Goal: Task Accomplishment & Management: Complete application form

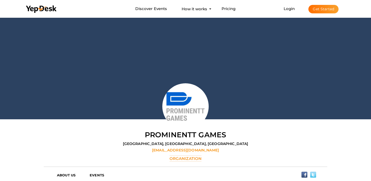
click at [329, 10] on button "Get Started" at bounding box center [323, 9] width 30 height 8
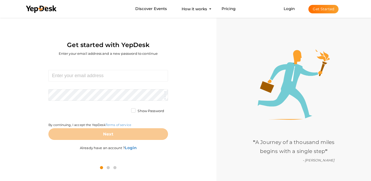
scroll to position [16, 0]
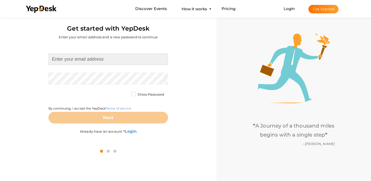
click at [84, 60] on input at bounding box center [107, 60] width 119 height 12
type input "[EMAIL_ADDRESS][DOMAIN_NAME]"
click at [76, 78] on form "countertopadvisor26@gmail.com Required. Invalid email. Checking You already hav…" at bounding box center [107, 89] width 119 height 70
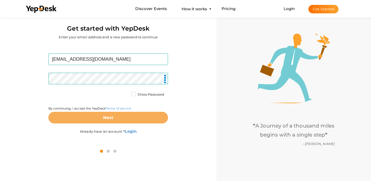
click at [118, 120] on button "Next" at bounding box center [107, 118] width 119 height 12
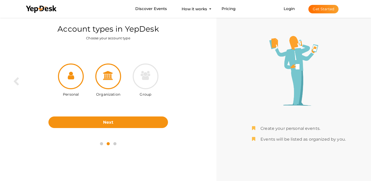
click at [109, 82] on div at bounding box center [108, 77] width 26 height 26
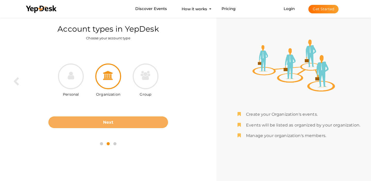
click at [109, 118] on button "Next" at bounding box center [107, 123] width 119 height 12
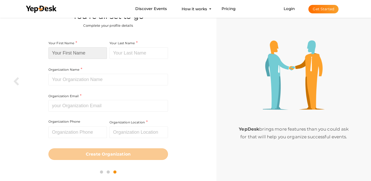
click at [84, 50] on input at bounding box center [77, 53] width 58 height 12
type input "Heavy Granite"
click at [133, 54] on input at bounding box center [138, 53] width 58 height 12
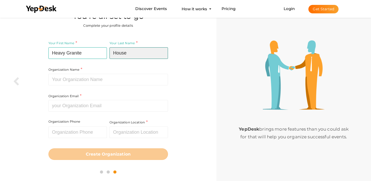
type input "House"
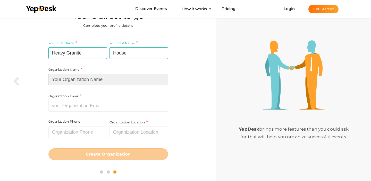
click at [69, 83] on input at bounding box center [107, 80] width 119 height 12
type input "Heavy Granite House"
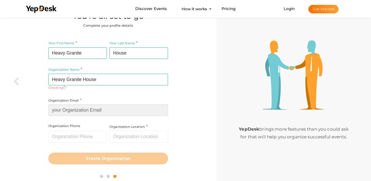
click at [80, 103] on div "Organization Email Required. Invalid email." at bounding box center [107, 107] width 119 height 19
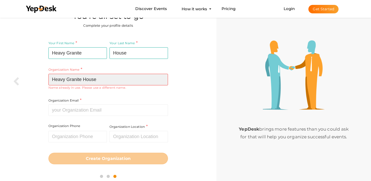
drag, startPoint x: 105, startPoint y: 80, endPoint x: 43, endPoint y: 76, distance: 61.9
click at [43, 76] on div "Your First Name Heavy Granite Required. Must contain letters only. Must be betw…" at bounding box center [108, 103] width 208 height 132
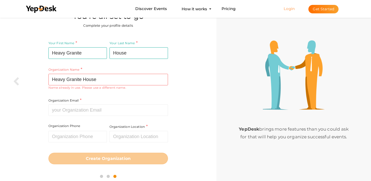
click at [288, 9] on link "Login" at bounding box center [288, 8] width 11 height 5
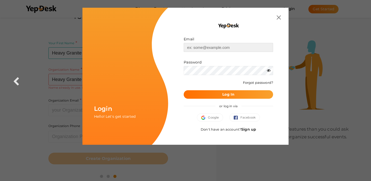
click at [206, 48] on input "text" at bounding box center [227, 47] width 89 height 9
type input "[EMAIL_ADDRESS][DOMAIN_NAME]"
click at [213, 98] on button "Log In" at bounding box center [227, 94] width 89 height 8
click at [37, 108] on div "Login Hello! Let's get started Email countertopadvisor26@gmail.com Invalid emai…" at bounding box center [185, 90] width 371 height 181
click at [280, 14] on div "Email countertopadvisor26@gmail.com Invalid email. Password Wrong Credentials F…" at bounding box center [228, 76] width 120 height 137
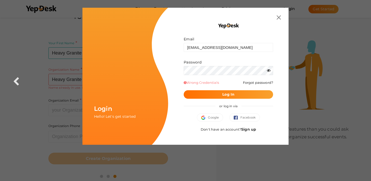
click at [280, 16] on div "Email countertopadvisor26@gmail.com Invalid email. Password Wrong Credentials F…" at bounding box center [228, 76] width 120 height 137
click at [278, 17] on img at bounding box center [278, 17] width 4 height 4
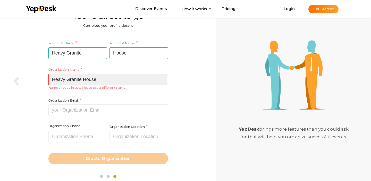
click at [98, 79] on input "Heavy Granite House" at bounding box center [107, 80] width 119 height 12
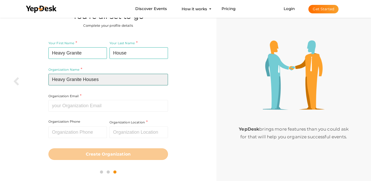
type input "Heavy Granite Houses"
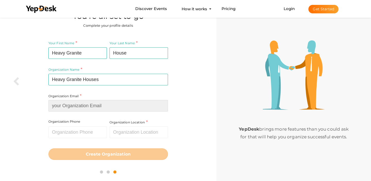
click at [78, 111] on input at bounding box center [107, 106] width 119 height 12
click at [81, 108] on input at bounding box center [107, 106] width 119 height 12
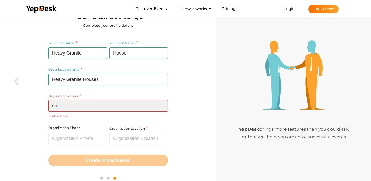
type input "s"
type input "c"
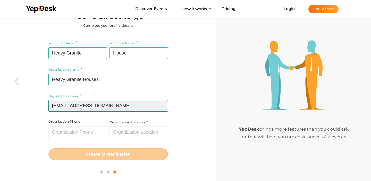
type input "support@heavygranitehouse.com"
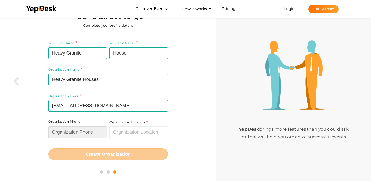
click at [71, 133] on input "text" at bounding box center [77, 133] width 58 height 12
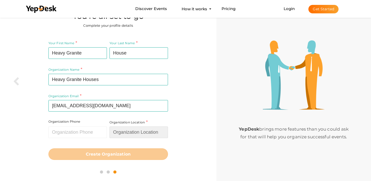
click at [126, 131] on input "text" at bounding box center [138, 133] width 58 height 12
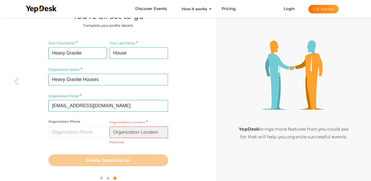
paste input "California"
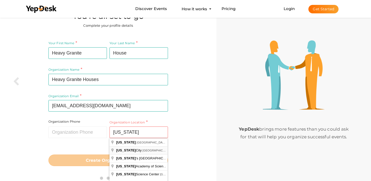
type input "California City, CA, USA"
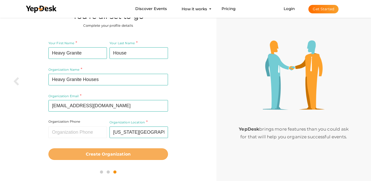
click at [128, 155] on b "Create Organization" at bounding box center [108, 154] width 45 height 5
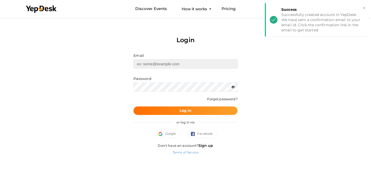
click at [162, 63] on input "text" at bounding box center [185, 63] width 104 height 9
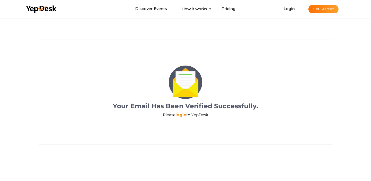
click at [181, 115] on link "login" at bounding box center [180, 114] width 11 height 5
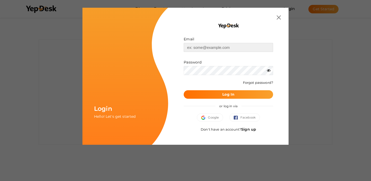
click at [199, 46] on input "text" at bounding box center [227, 47] width 89 height 9
type input "[EMAIL_ADDRESS][DOMAIN_NAME]"
click at [209, 98] on button "Log In" at bounding box center [227, 94] width 89 height 8
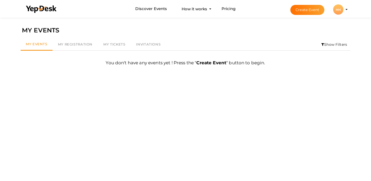
click at [338, 9] on div "HH" at bounding box center [338, 9] width 10 height 10
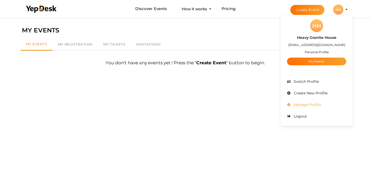
click at [311, 104] on span "Manage Profile" at bounding box center [306, 104] width 29 height 5
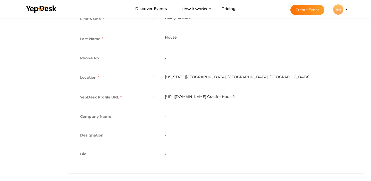
scroll to position [135, 0]
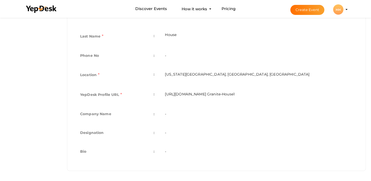
click at [166, 114] on td "-" at bounding box center [259, 114] width 198 height 19
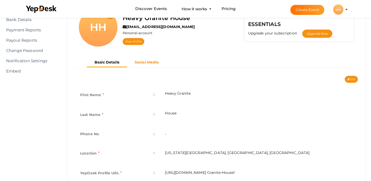
click at [148, 61] on b "Social Media" at bounding box center [147, 62] width 24 height 5
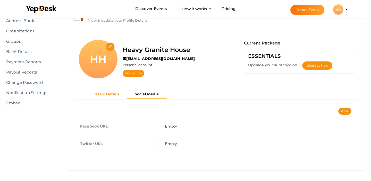
click at [115, 93] on b "Basic Details" at bounding box center [106, 94] width 25 height 5
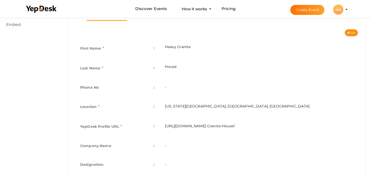
scroll to position [23, 0]
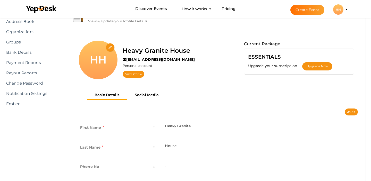
click at [110, 46] on input "file" at bounding box center [110, 47] width 9 height 9
type input "C:\fakepath\Heavy Granites.png"
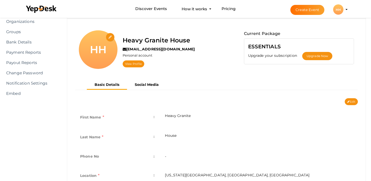
scroll to position [34, 0]
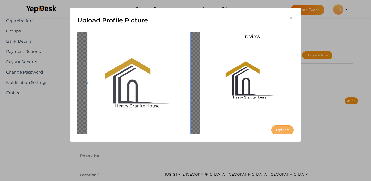
click at [286, 134] on button "Upload" at bounding box center [282, 130] width 22 height 9
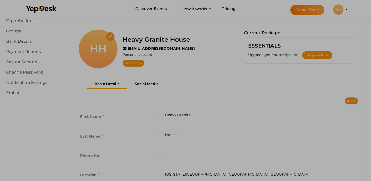
scroll to position [0, 0]
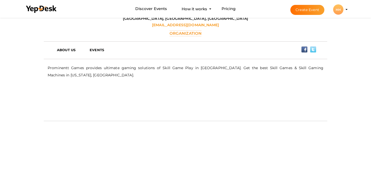
scroll to position [104, 0]
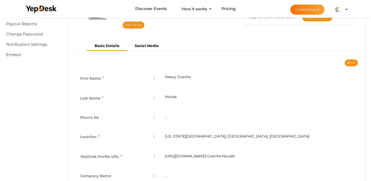
scroll to position [73, 0]
click at [349, 62] on button "Edit" at bounding box center [350, 62] width 13 height 7
type input "Heavy Granite"
type input "House"
type input "[US_STATE][GEOGRAPHIC_DATA], [GEOGRAPHIC_DATA], [GEOGRAPHIC_DATA]"
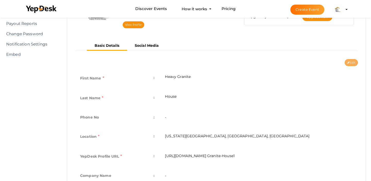
type input "Heavy Granite-House1"
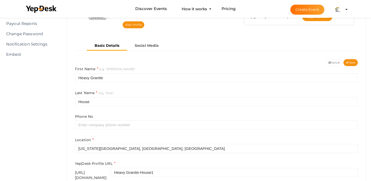
scroll to position [85, 0]
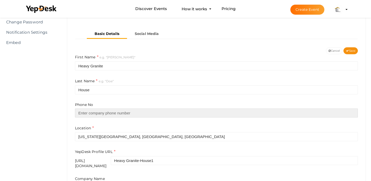
click at [107, 112] on input "text" at bounding box center [216, 113] width 283 height 9
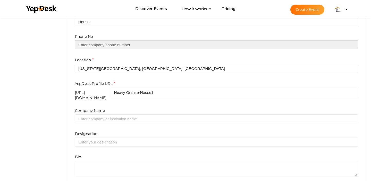
scroll to position [174, 0]
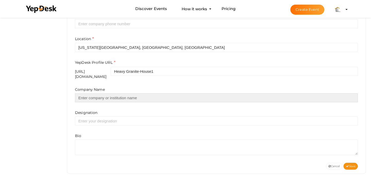
click at [119, 93] on input "text" at bounding box center [216, 97] width 283 height 9
type input "Heavy Granite House"
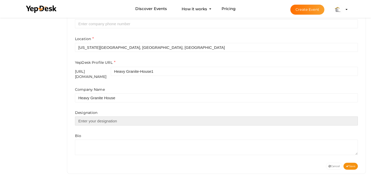
click at [115, 117] on input "text" at bounding box center [216, 121] width 283 height 9
type input "CEO"
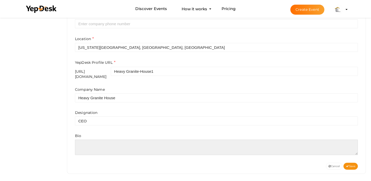
click at [113, 148] on textarea at bounding box center [216, 147] width 283 height 15
paste textarea "Heavy Granite House is your trusted resource for premium countertop materials, …"
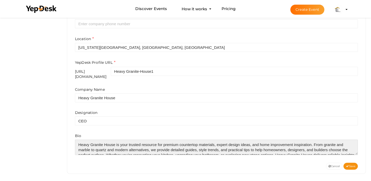
scroll to position [7, 0]
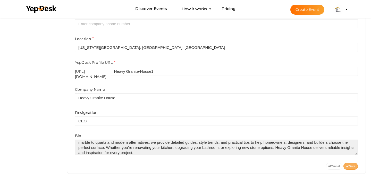
type textarea "Heavy Granite House is your trusted resource for premium countertop materials, …"
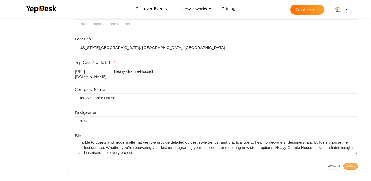
click at [349, 165] on span "Save" at bounding box center [350, 166] width 9 height 3
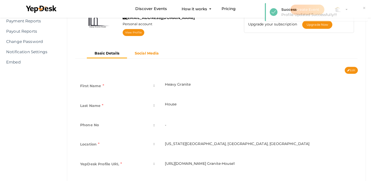
click at [148, 53] on b "Social Media" at bounding box center [147, 53] width 24 height 5
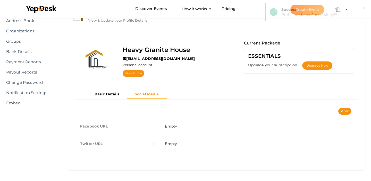
scroll to position [24, 0]
click at [347, 110] on button "Edit" at bounding box center [344, 111] width 13 height 7
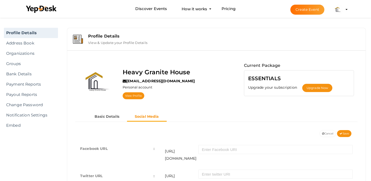
scroll to position [0, 0]
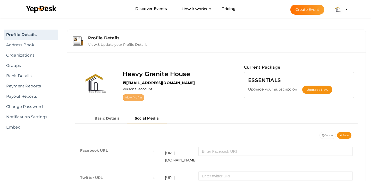
click at [132, 97] on link "View Profile" at bounding box center [133, 97] width 22 height 7
click at [340, 11] on img at bounding box center [338, 9] width 10 height 10
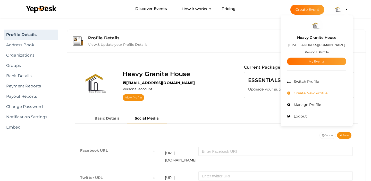
click at [306, 94] on span "Create New Profile" at bounding box center [309, 93] width 35 height 5
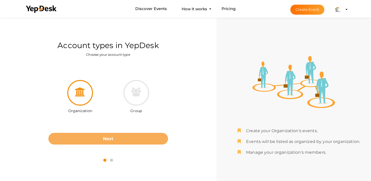
click at [124, 136] on button "Next" at bounding box center [107, 139] width 119 height 12
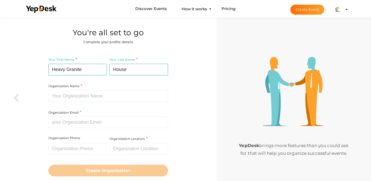
click at [20, 97] on div "Your First Name Heavy Granite Required. Must contain letters only. Must be betw…" at bounding box center [108, 116] width 208 height 127
click at [341, 12] on img at bounding box center [338, 9] width 10 height 10
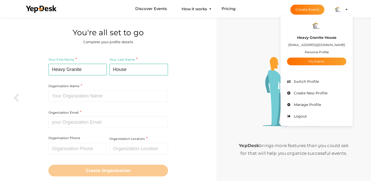
click at [316, 52] on small "Personal Profile" at bounding box center [316, 52] width 24 height 4
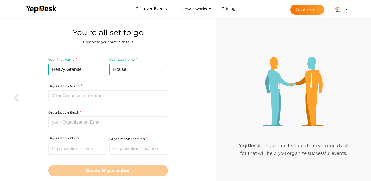
click at [317, 52] on div "YepDesk brings more features than you could ask for that will help you organize…" at bounding box center [293, 106] width 154 height 181
click at [340, 8] on img at bounding box center [338, 9] width 10 height 10
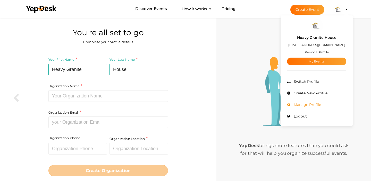
click at [299, 105] on span "Manage Profile" at bounding box center [306, 104] width 29 height 5
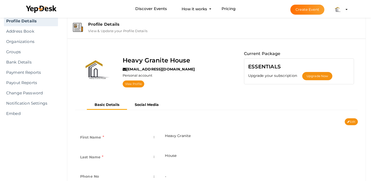
scroll to position [8, 0]
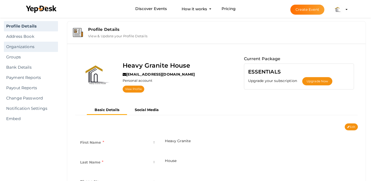
click at [13, 45] on link "Organizations" at bounding box center [31, 47] width 54 height 10
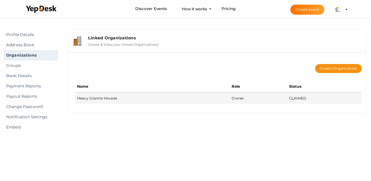
click at [301, 98] on td "CLAIMED" at bounding box center [324, 98] width 75 height 12
click at [237, 101] on td "Owner" at bounding box center [257, 98] width 57 height 12
click at [93, 99] on td "Heavy Granite Houses" at bounding box center [152, 98] width 154 height 12
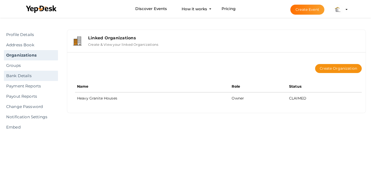
click at [17, 76] on link "Bank Details" at bounding box center [31, 76] width 54 height 10
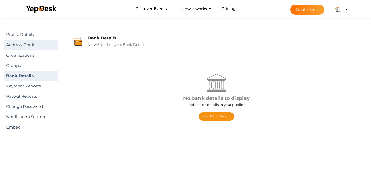
click at [22, 43] on link "Address Book" at bounding box center [31, 45] width 54 height 10
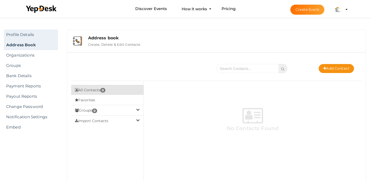
click at [27, 36] on link "Profile Details" at bounding box center [31, 35] width 54 height 10
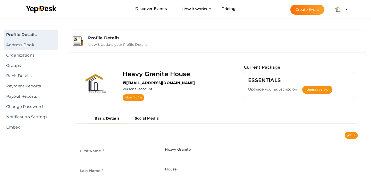
click at [26, 44] on link "Address Book" at bounding box center [31, 45] width 54 height 10
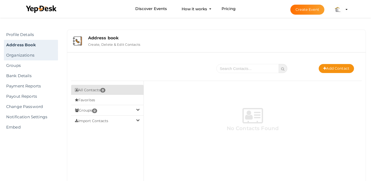
click at [23, 57] on link "Organizations" at bounding box center [31, 55] width 54 height 10
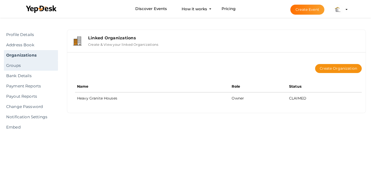
click at [23, 63] on link "Groups" at bounding box center [31, 65] width 54 height 10
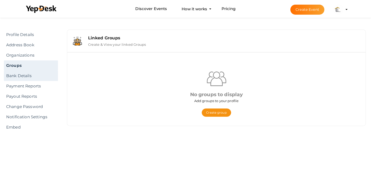
click at [23, 76] on link "Bank Details" at bounding box center [31, 76] width 54 height 10
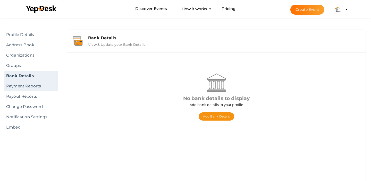
click at [23, 87] on link "Payment Reports" at bounding box center [31, 86] width 54 height 10
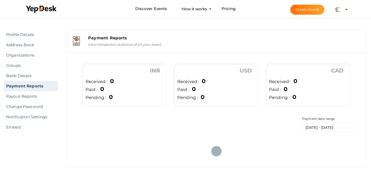
click at [342, 11] on img at bounding box center [338, 9] width 10 height 10
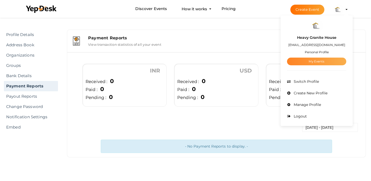
click at [322, 61] on link "My Events" at bounding box center [316, 62] width 59 height 8
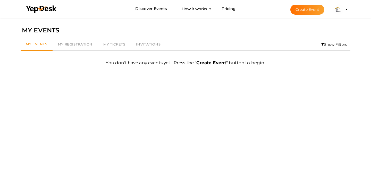
click at [308, 8] on button "Create Event" at bounding box center [307, 10] width 34 height 10
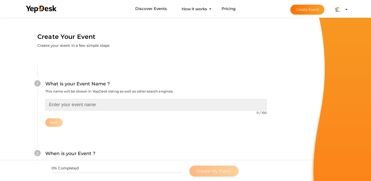
click at [109, 104] on input "text" at bounding box center [155, 105] width 221 height 12
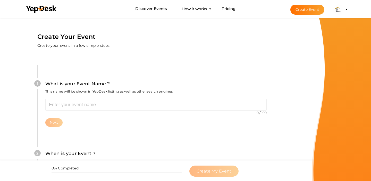
click at [77, 40] on label "Create Your Event" at bounding box center [66, 37] width 58 height 10
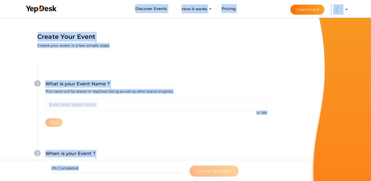
copy body "Discover Events How it works Powerful Registration / Ticketing Start selling yo…"
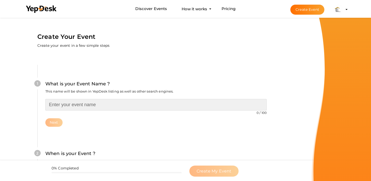
click at [90, 104] on input "text" at bounding box center [155, 105] width 221 height 12
paste input "Heavy Granite House – Explore Premium Countertops & Designs"
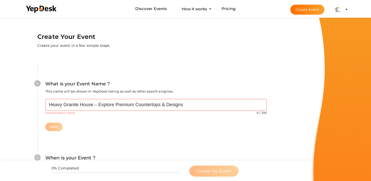
click at [120, 129] on div "Next" at bounding box center [155, 127] width 221 height 8
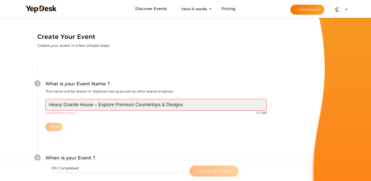
drag, startPoint x: 161, startPoint y: 106, endPoint x: 255, endPoint y: 106, distance: 94.2
click at [255, 106] on input "Heavy Granite House – Explore Premium Countertops & Designs" at bounding box center [155, 105] width 221 height 12
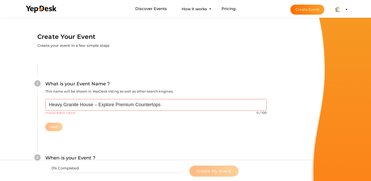
click at [93, 119] on div "Heavy Granite House – Explore Premium Countertops 0 / 100 Invalid event name ev…" at bounding box center [155, 115] width 221 height 32
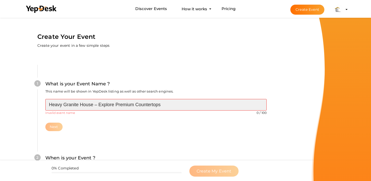
click at [99, 105] on input "Heavy Granite House – Explore Premium Countertops" at bounding box center [155, 105] width 221 height 12
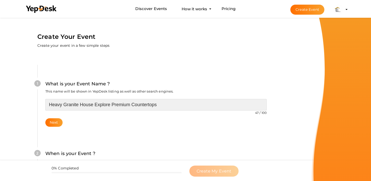
drag, startPoint x: 95, startPoint y: 105, endPoint x: 32, endPoint y: 104, distance: 62.8
click at [32, 104] on div "1 What is your Event Name ? This name will be shown in YepDesk listing as well …" at bounding box center [156, 173] width 268 height 248
drag, startPoint x: 120, startPoint y: 105, endPoint x: 14, endPoint y: 95, distance: 107.2
click at [14, 95] on form "Create Your Event Create your event in a few simple steps 1 What is your Event …" at bounding box center [155, 175] width 311 height 318
paste input "& Designs"
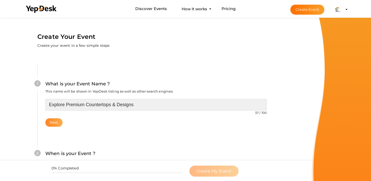
type input "Explore Premium Countertops & Designs"
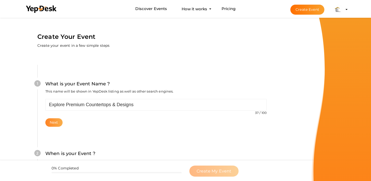
click at [53, 123] on button "Next" at bounding box center [53, 122] width 17 height 8
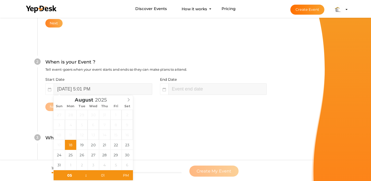
scroll to position [101, 0]
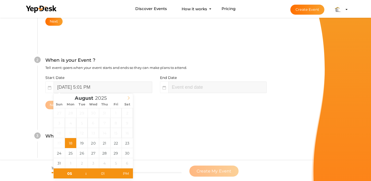
click at [129, 98] on icon at bounding box center [129, 98] width 4 height 4
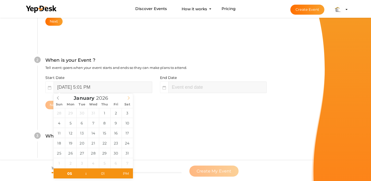
click at [129, 98] on icon at bounding box center [129, 98] width 4 height 4
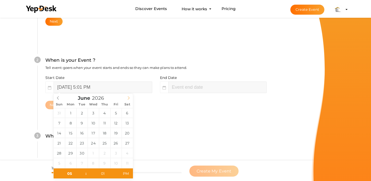
click at [129, 98] on icon at bounding box center [129, 98] width 4 height 4
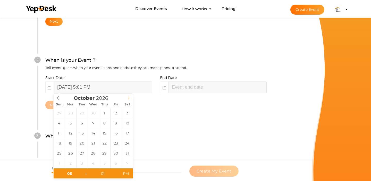
click at [129, 98] on icon at bounding box center [129, 98] width 4 height 4
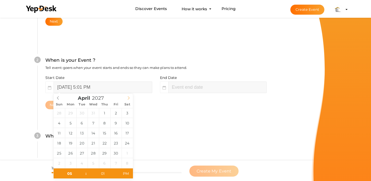
click at [129, 98] on icon at bounding box center [129, 98] width 4 height 4
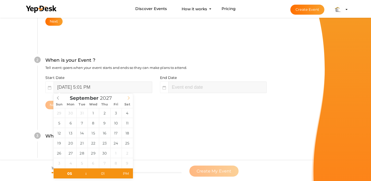
click at [129, 98] on icon at bounding box center [129, 98] width 4 height 4
type input "2028"
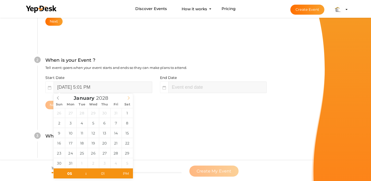
click at [129, 98] on icon at bounding box center [129, 98] width 4 height 4
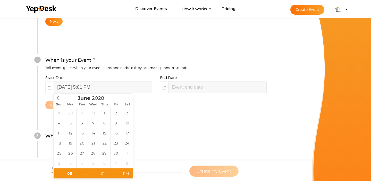
click at [129, 98] on icon at bounding box center [129, 98] width 4 height 4
type input "[DATE] 5:01 PM"
type input "2028"
type input "07"
type input "01"
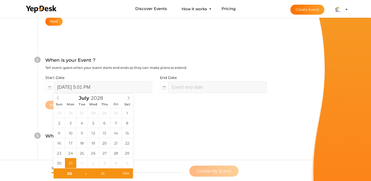
type input "July 31, 2028 7:01 PM"
click at [163, 135] on div "Where is your Event ? Tell event-goers where your event location is." at bounding box center [155, 139] width 221 height 13
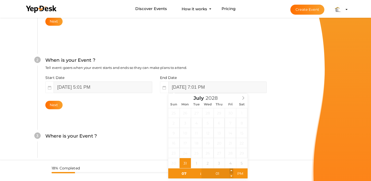
type input "02"
type input "July 31, 2028 7:02 PM"
click at [230, 170] on span at bounding box center [231, 171] width 4 height 5
type input "03"
type input "July 31, 2028 7:03 PM"
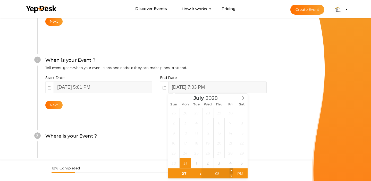
click at [230, 170] on span at bounding box center [231, 171] width 4 height 5
type input "04"
type input "July 31, 2028 7:04 PM"
click at [230, 170] on span at bounding box center [231, 171] width 4 height 5
type input "05"
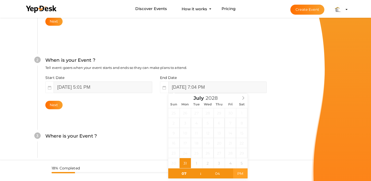
type input "31"
type input "[DATE] 5:31 PM"
click at [241, 173] on span "PM" at bounding box center [240, 174] width 14 height 10
click at [96, 125] on div "3 Where is your Event ? Tell event-goers where your event location is. Venue On…" at bounding box center [155, 139] width 237 height 28
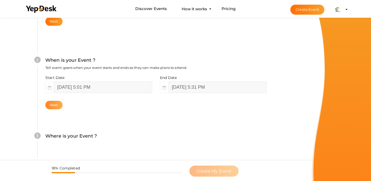
click at [55, 106] on button "Next" at bounding box center [53, 105] width 17 height 8
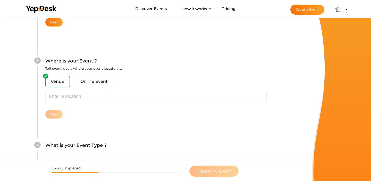
scroll to position [185, 0]
click at [94, 83] on span "Online Event" at bounding box center [94, 80] width 38 height 11
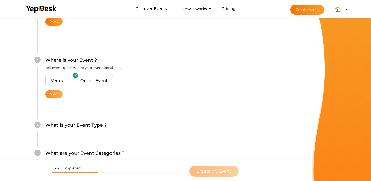
click at [50, 96] on button "Next" at bounding box center [53, 94] width 17 height 8
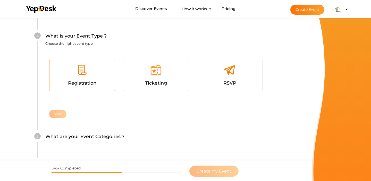
scroll to position [284, 0]
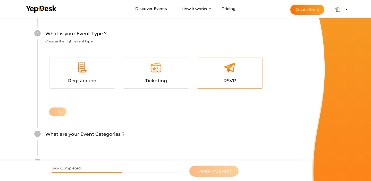
click at [227, 80] on span "RSVP" at bounding box center [229, 81] width 13 height 6
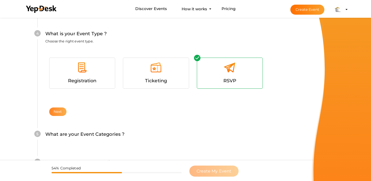
click at [64, 110] on button "Next" at bounding box center [57, 112] width 17 height 8
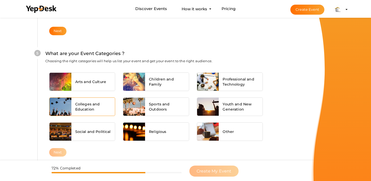
scroll to position [366, 0]
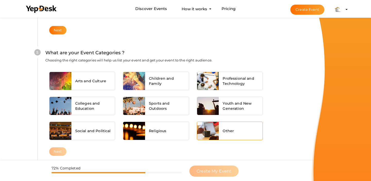
click at [232, 135] on div "Other" at bounding box center [240, 131] width 44 height 18
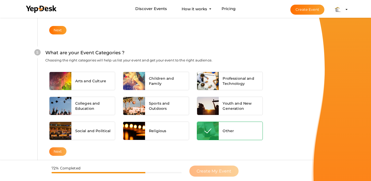
click at [55, 149] on button "Next" at bounding box center [57, 151] width 17 height 8
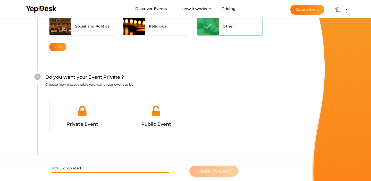
scroll to position [479, 0]
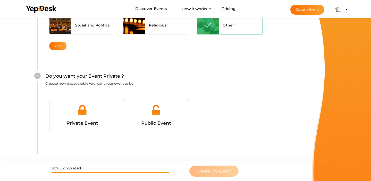
click at [153, 125] on span "Public Event" at bounding box center [156, 123] width 30 height 6
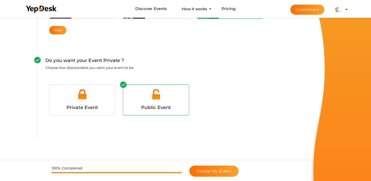
scroll to position [503, 0]
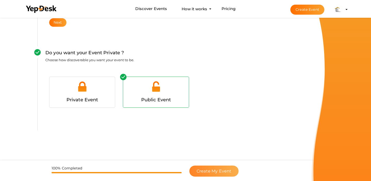
click at [199, 170] on span "Create My Event" at bounding box center [213, 171] width 35 height 5
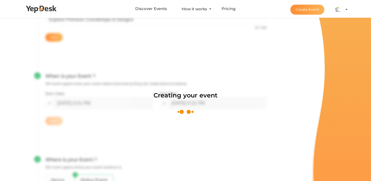
scroll to position [77, 0]
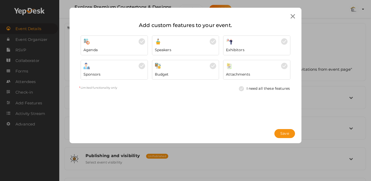
click at [292, 15] on icon at bounding box center [292, 16] width 4 height 4
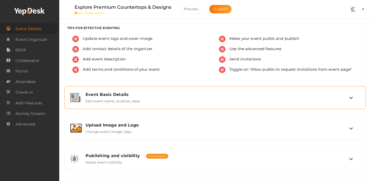
click at [152, 102] on div "Event Basic Details Edit event name, location, date" at bounding box center [215, 97] width 267 height 11
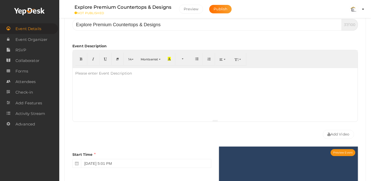
scroll to position [103, 0]
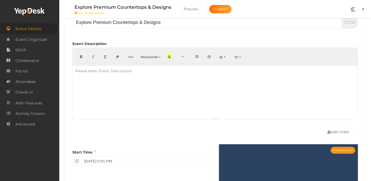
click at [120, 83] on div at bounding box center [215, 91] width 285 height 51
click at [116, 90] on div at bounding box center [215, 91] width 285 height 51
paste div
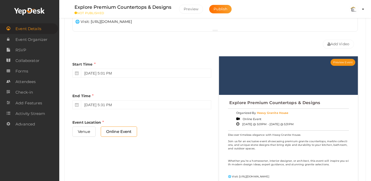
scroll to position [201, 0]
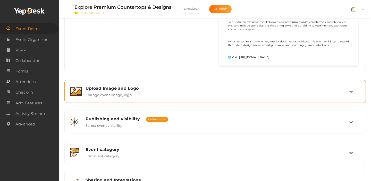
click at [123, 92] on label "Change event image, logo" at bounding box center [108, 94] width 46 height 6
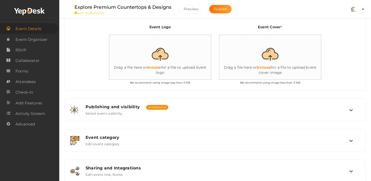
scroll to position [125, 0]
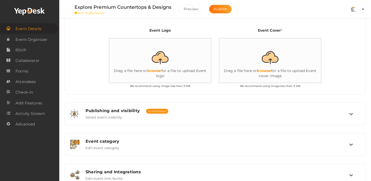
click at [160, 60] on input "file" at bounding box center [160, 60] width 103 height 45
type input "C:\fakepath\Heavy Granites.png"
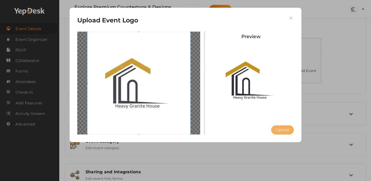
click at [279, 130] on button "Upload" at bounding box center [282, 130] width 22 height 9
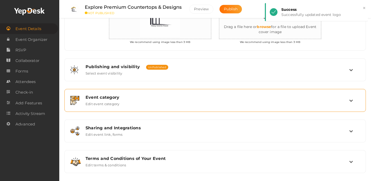
scroll to position [174, 0]
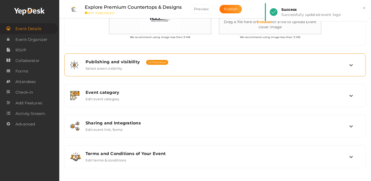
click at [163, 58] on div "Publishing and visibility Published UnPublished Select event visibility" at bounding box center [214, 64] width 295 height 17
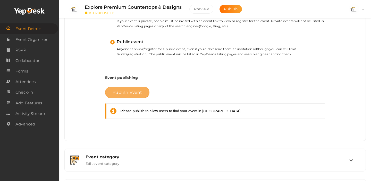
click at [137, 96] on button "Publish Event" at bounding box center [127, 93] width 44 height 12
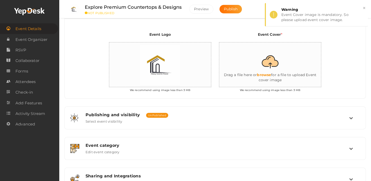
scroll to position [122, 0]
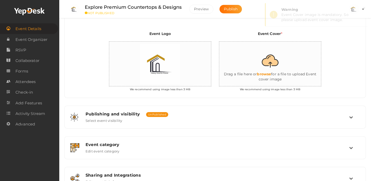
click at [279, 66] on input "file" at bounding box center [270, 64] width 103 height 45
type input "C:\fakepath\Saltillo Tile3.jpg"
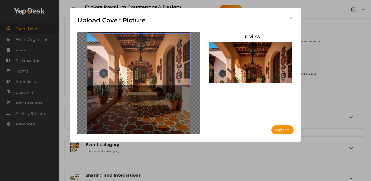
drag, startPoint x: 165, startPoint y: 96, endPoint x: 167, endPoint y: 67, distance: 28.9
click at [167, 67] on span at bounding box center [138, 59] width 103 height 51
click at [278, 129] on button "Upload" at bounding box center [282, 130] width 22 height 9
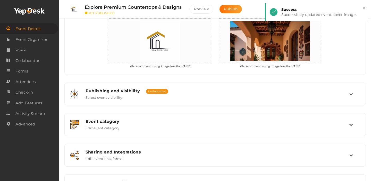
scroll to position [145, 0]
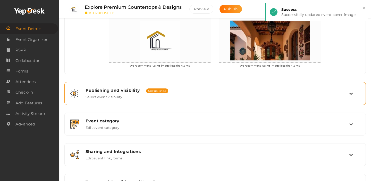
click at [172, 96] on div "Publishing and visibility Published UnPublished Select event visibility" at bounding box center [215, 93] width 267 height 11
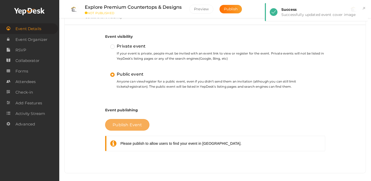
click at [133, 125] on span "Publish Event" at bounding box center [126, 124] width 29 height 5
click at [132, 126] on span "Publish Event" at bounding box center [126, 124] width 29 height 5
click at [124, 127] on span "Publish Event" at bounding box center [126, 124] width 29 height 5
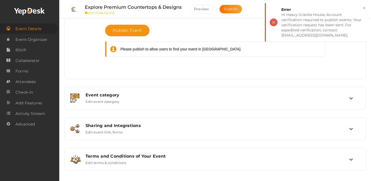
scroll to position [243, 0]
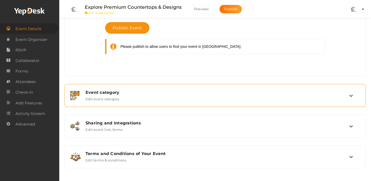
click at [148, 95] on div "Event category Edit event category" at bounding box center [215, 95] width 267 height 11
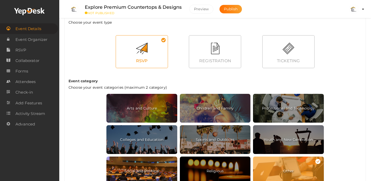
scroll to position [203, 0]
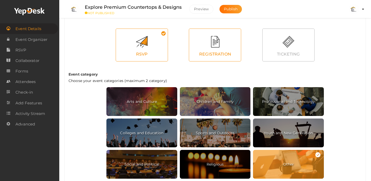
click at [208, 41] on div at bounding box center [215, 42] width 52 height 12
click at [278, 49] on div "TICKETING" at bounding box center [288, 54] width 52 height 11
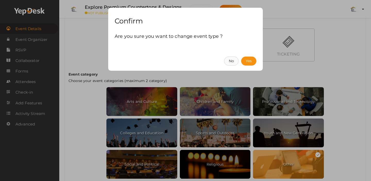
click at [232, 61] on button "No" at bounding box center [231, 61] width 14 height 9
click at [229, 59] on button "No" at bounding box center [231, 61] width 14 height 9
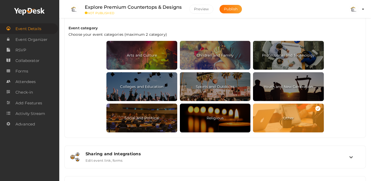
scroll to position [281, 0]
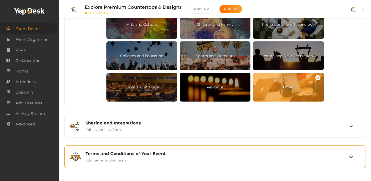
click at [167, 159] on div "Terms and Conditions of Your Event Edit terms & conditions" at bounding box center [215, 156] width 267 height 11
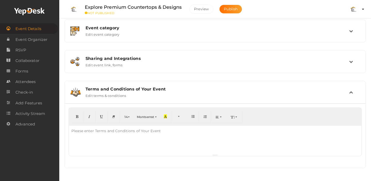
scroll to position [159, 0]
click at [159, 145] on div at bounding box center [215, 140] width 292 height 28
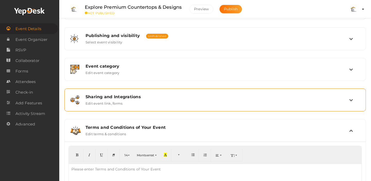
scroll to position [86, 0]
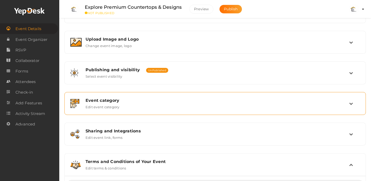
click at [116, 105] on label "Edit event category" at bounding box center [102, 106] width 34 height 6
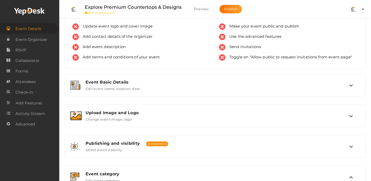
scroll to position [0, 0]
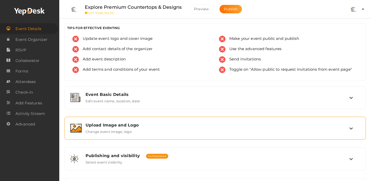
click at [116, 127] on div "Upload Image and Logo" at bounding box center [216, 125] width 263 height 5
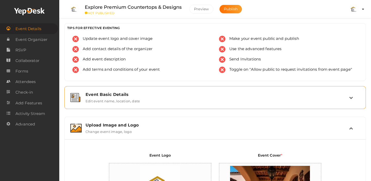
click at [124, 96] on div "Event Basic Details" at bounding box center [216, 94] width 263 height 5
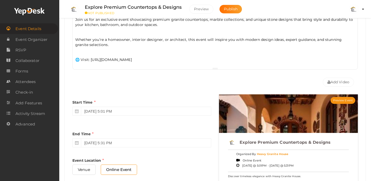
scroll to position [155, 0]
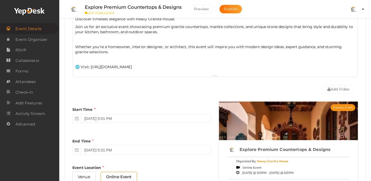
drag, startPoint x: 148, startPoint y: 68, endPoint x: 90, endPoint y: 67, distance: 57.6
click at [90, 67] on p "🌐 Visit: https://heavygranitehouse.com" at bounding box center [214, 66] width 279 height 5
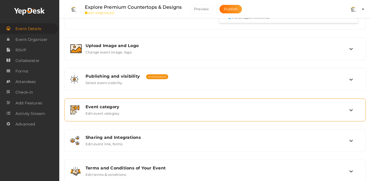
scroll to position [378, 0]
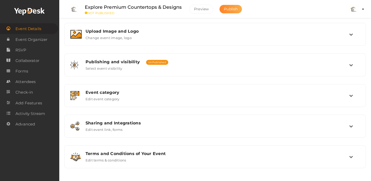
click at [240, 5] on button "Publish" at bounding box center [230, 9] width 22 height 8
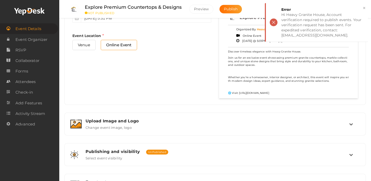
scroll to position [286, 0]
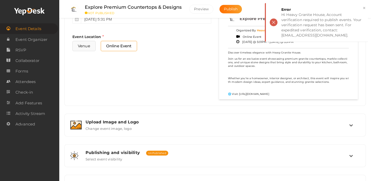
click at [87, 46] on span "Venue" at bounding box center [83, 46] width 23 height 10
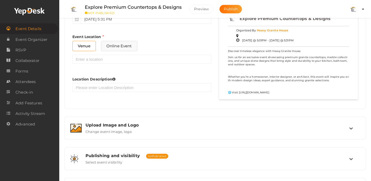
click at [120, 45] on span "Online Event" at bounding box center [119, 46] width 36 height 10
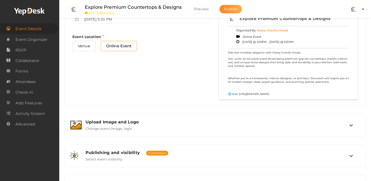
click at [231, 8] on span "Publish" at bounding box center [231, 9] width 14 height 5
click at [88, 43] on span "Venue" at bounding box center [83, 46] width 23 height 10
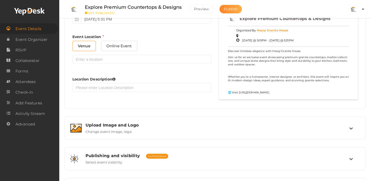
click at [227, 6] on button "Publish" at bounding box center [230, 9] width 22 height 8
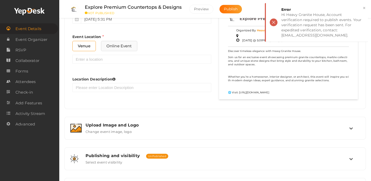
click at [111, 47] on span "Online Event" at bounding box center [119, 46] width 36 height 10
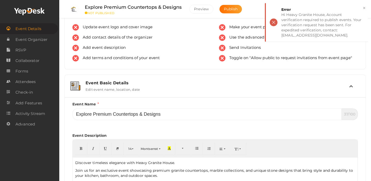
scroll to position [0, 0]
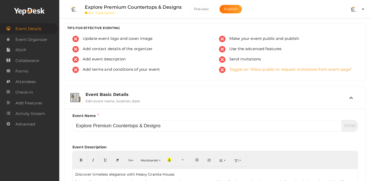
click at [255, 71] on span "Toggle on "Allow public to request invitations from event page"" at bounding box center [288, 70] width 127 height 6
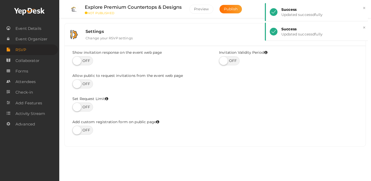
click at [86, 61] on label at bounding box center [82, 60] width 21 height 9
click at [76, 61] on input "checkbox" at bounding box center [73, 58] width 3 height 3
checkbox input "true"
click at [86, 79] on div "Allow public to request invitations from the event web page" at bounding box center [141, 80] width 139 height 15
click at [86, 84] on label at bounding box center [82, 84] width 21 height 9
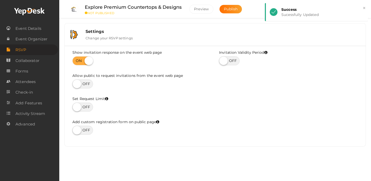
click at [76, 84] on input "checkbox" at bounding box center [73, 82] width 3 height 3
checkbox input "true"
click at [233, 11] on span "Publish" at bounding box center [231, 9] width 14 height 5
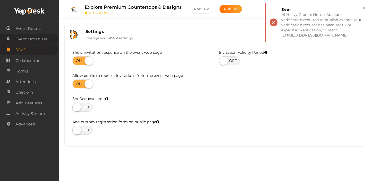
click at [32, 37] on span "Event Organizer" at bounding box center [31, 39] width 32 height 10
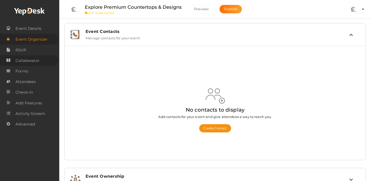
click at [22, 61] on span "Collaborator" at bounding box center [27, 61] width 24 height 10
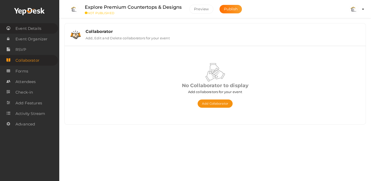
click at [28, 31] on span "Event Details" at bounding box center [28, 28] width 26 height 10
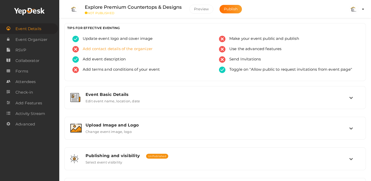
click at [102, 49] on span "Add contact details of the organizer" at bounding box center [116, 49] width 74 height 6
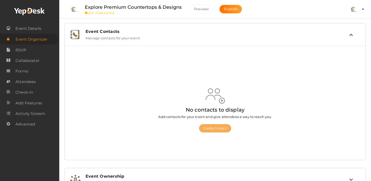
click at [210, 128] on button "Create Contact" at bounding box center [215, 128] width 32 height 8
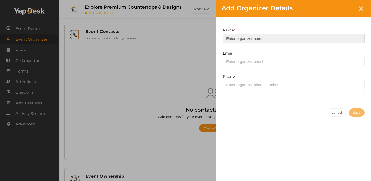
click at [239, 39] on input at bounding box center [294, 38] width 142 height 9
type input "Nan"
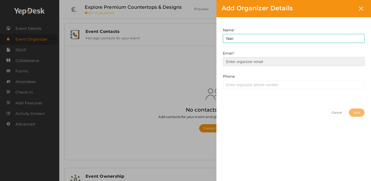
click at [239, 59] on input "email" at bounding box center [294, 61] width 142 height 9
type input "[EMAIL_ADDRESS][DOMAIN_NAME]"
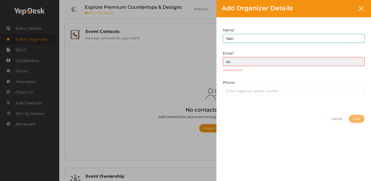
type input "[EMAIL_ADDRESS][DOMAIN_NAME]"
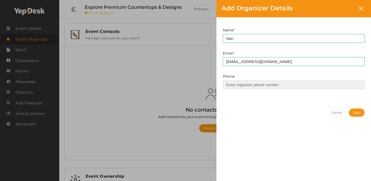
click at [244, 86] on input at bounding box center [294, 84] width 142 height 9
type input "9047277574"
click at [352, 111] on button "Save" at bounding box center [356, 113] width 16 height 8
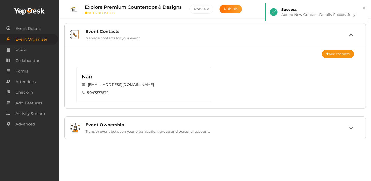
click at [174, 125] on div "Event Ownership" at bounding box center [216, 124] width 263 height 5
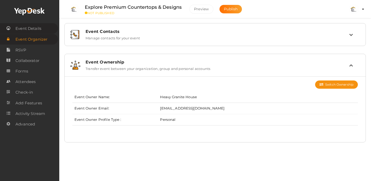
click at [23, 26] on span "Event Details" at bounding box center [28, 28] width 26 height 10
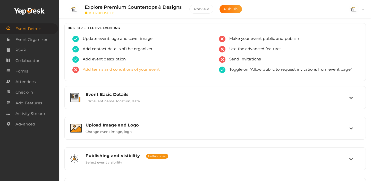
click at [137, 72] on span "Add terms and conditions of your event" at bounding box center [119, 70] width 81 height 6
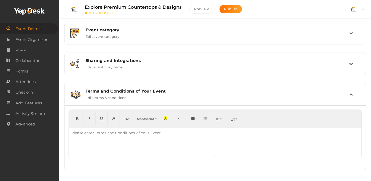
scroll to position [159, 0]
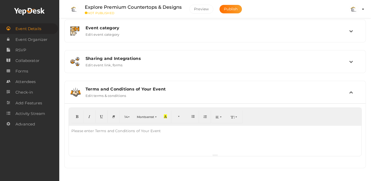
click at [133, 128] on div "Please enter Terms and Conditions of Your Event" at bounding box center [116, 131] width 95 height 10
paste div
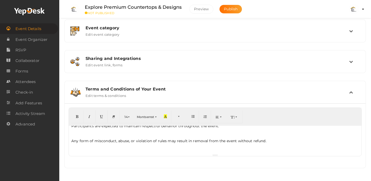
scroll to position [155, 0]
click at [212, 97] on div "Terms and Conditions of Your Event Edit terms & conditions" at bounding box center [215, 92] width 267 height 11
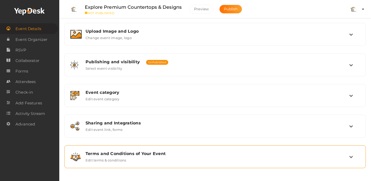
click at [178, 155] on div "Terms and Conditions of Your Event" at bounding box center [216, 153] width 263 height 5
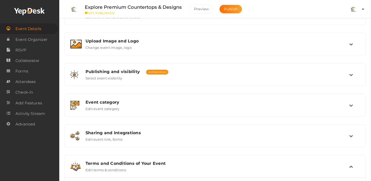
scroll to position [0, 0]
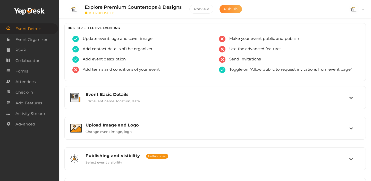
click at [236, 12] on button "Publish" at bounding box center [230, 9] width 22 height 8
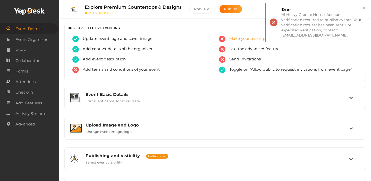
click at [239, 39] on span "Make your event public and publish" at bounding box center [262, 39] width 74 height 6
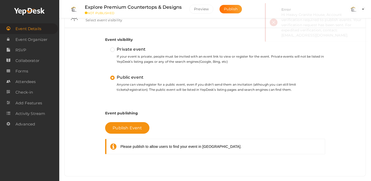
scroll to position [141, 0]
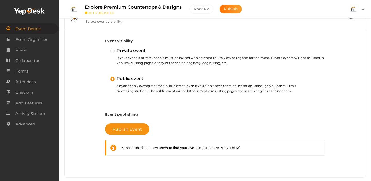
click at [129, 139] on div "Publish Event Please publish to allow users to find your event in [GEOGRAPHIC_D…" at bounding box center [215, 140] width 220 height 45
click at [138, 128] on span "Publish Event" at bounding box center [126, 129] width 29 height 5
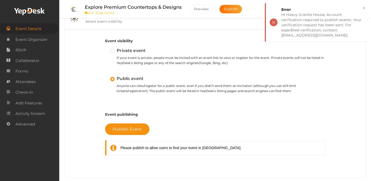
scroll to position [0, 0]
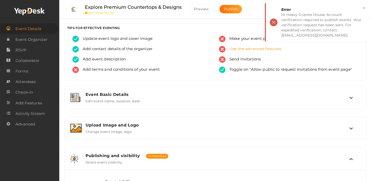
click at [240, 47] on span "Use the advanced features" at bounding box center [253, 49] width 56 height 6
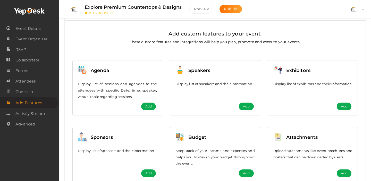
scroll to position [46, 0]
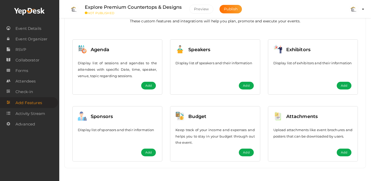
click at [145, 85] on span "Add" at bounding box center [148, 85] width 6 height 5
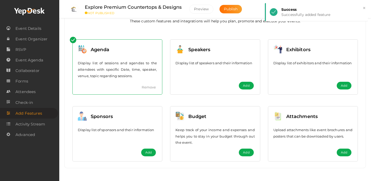
scroll to position [0, 0]
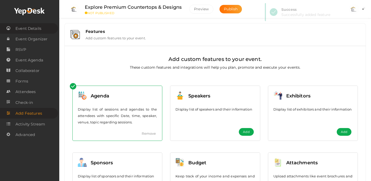
click at [25, 30] on span "Event Details" at bounding box center [28, 28] width 26 height 10
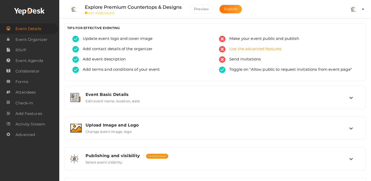
click at [242, 50] on span "Use the advanced features" at bounding box center [253, 49] width 56 height 6
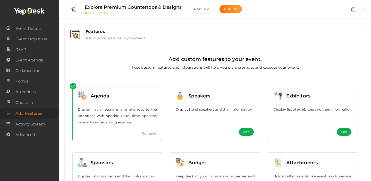
click at [243, 132] on span "Add" at bounding box center [246, 131] width 6 height 5
click at [161, 33] on div "Features" at bounding box center [222, 31] width 274 height 5
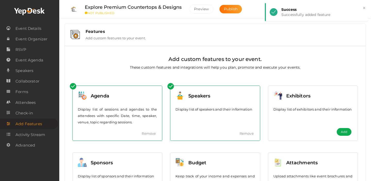
click at [342, 130] on span "Add" at bounding box center [343, 131] width 6 height 5
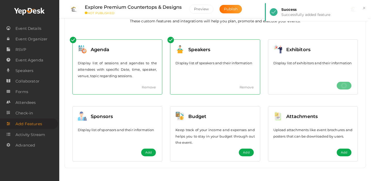
click at [249, 151] on button "Add" at bounding box center [246, 153] width 15 height 8
click at [346, 150] on span "Add" at bounding box center [343, 152] width 6 height 5
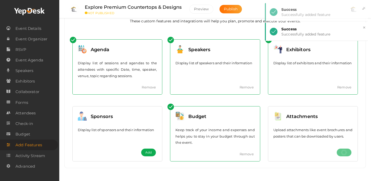
click at [143, 151] on button "Add" at bounding box center [148, 153] width 15 height 8
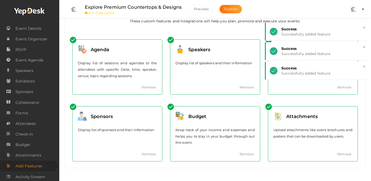
scroll to position [0, 0]
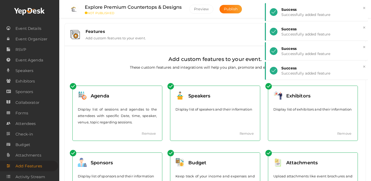
click at [230, 51] on div "Add custom features to your event. These custom features and integrations will …" at bounding box center [214, 63] width 293 height 27
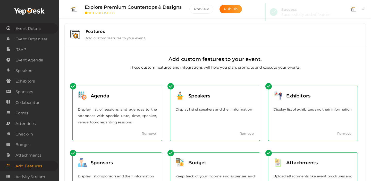
click at [31, 28] on span "Event Details" at bounding box center [28, 28] width 26 height 10
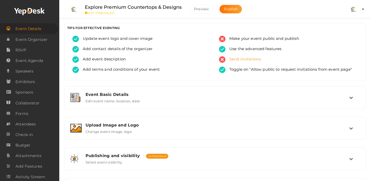
click at [248, 60] on span "Send Invitations" at bounding box center [242, 59] width 35 height 6
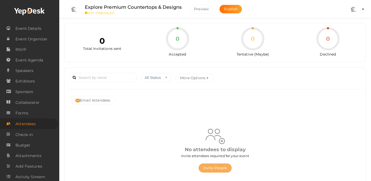
click at [217, 171] on button "Invite People" at bounding box center [214, 168] width 33 height 9
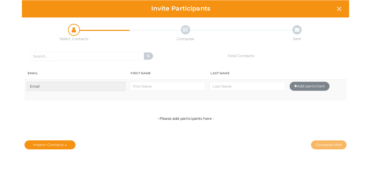
click at [99, 85] on input "text" at bounding box center [76, 86] width 99 height 9
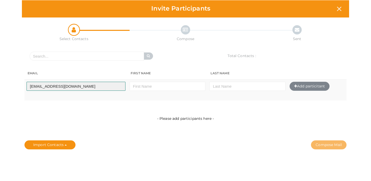
type input "[EMAIL_ADDRESS][DOMAIN_NAME]"
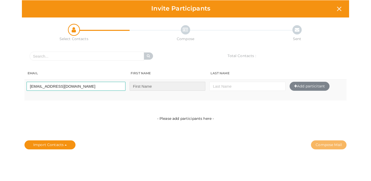
click at [164, 85] on input "text" at bounding box center [167, 86] width 76 height 9
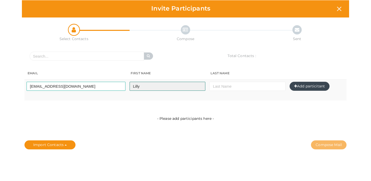
type input "Lilly"
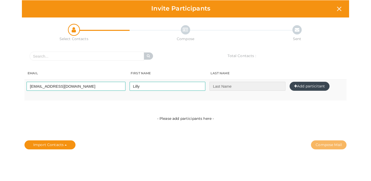
click at [219, 83] on input "text" at bounding box center [247, 86] width 76 height 9
type input "Bell"
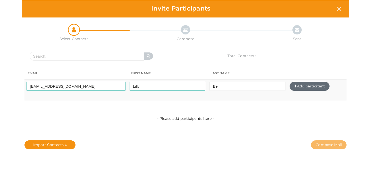
click at [298, 85] on span "Add particitant" at bounding box center [311, 86] width 28 height 5
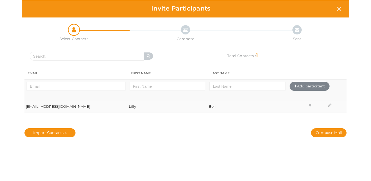
click at [322, 133] on button "Compose Mail" at bounding box center [329, 132] width 36 height 9
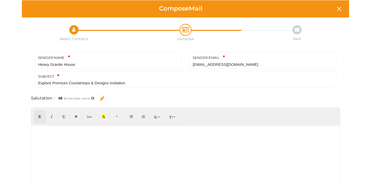
click at [103, 140] on div at bounding box center [185, 164] width 308 height 77
paste div
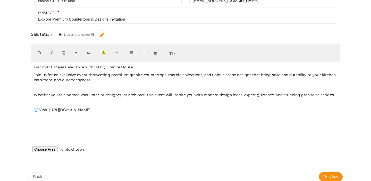
scroll to position [68, 0]
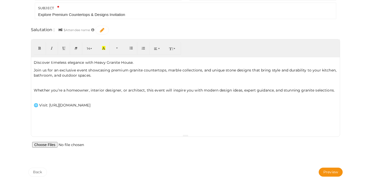
click at [331, 171] on button "Preview" at bounding box center [330, 172] width 24 height 9
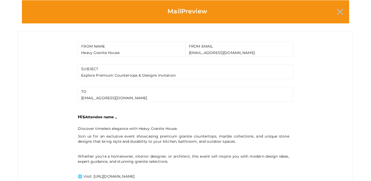
scroll to position [164, 0]
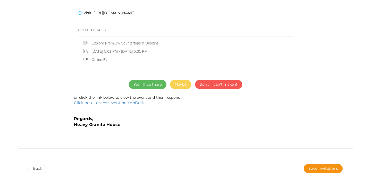
click at [156, 84] on span "Yes, I'll be there" at bounding box center [147, 84] width 28 height 5
click at [319, 166] on span "Send Invitations" at bounding box center [323, 168] width 30 height 5
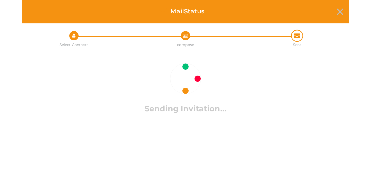
scroll to position [0, 0]
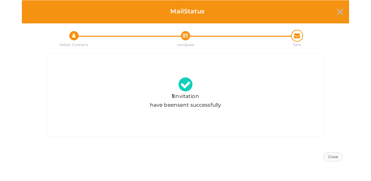
click at [335, 161] on button "Close" at bounding box center [332, 157] width 19 height 9
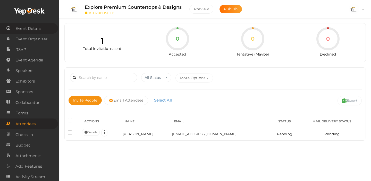
click at [22, 25] on span "Event Details" at bounding box center [28, 28] width 26 height 10
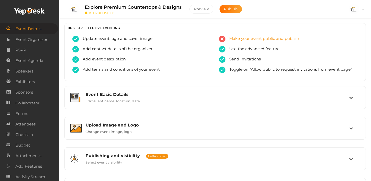
click at [245, 40] on span "Make your event public and publish" at bounding box center [262, 39] width 74 height 6
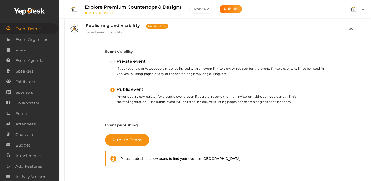
scroll to position [150, 0]
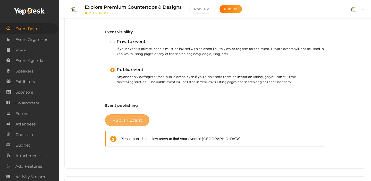
click at [135, 119] on span "Publish Event" at bounding box center [126, 120] width 29 height 5
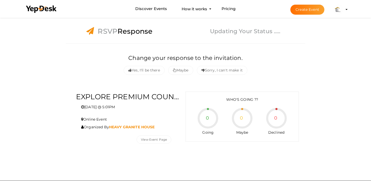
click at [144, 126] on b "Heavy Granite House" at bounding box center [132, 127] width 46 height 5
click at [144, 95] on label "Explore Premium Countertops & Designs" at bounding box center [129, 97] width 106 height 10
click at [148, 142] on button "View Event Page" at bounding box center [153, 140] width 35 height 8
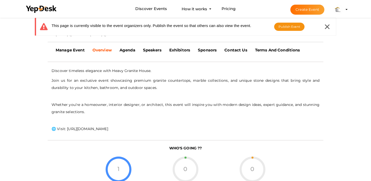
scroll to position [135, 0]
click at [102, 128] on p "🌐 Visit: [URL][DOMAIN_NAME]" at bounding box center [185, 128] width 268 height 7
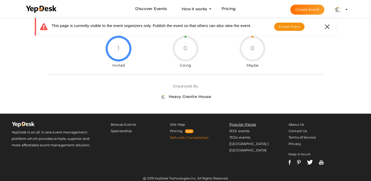
scroll to position [260, 0]
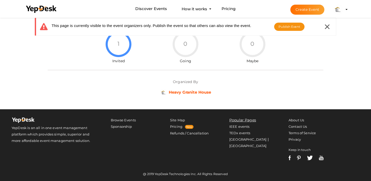
click at [193, 91] on b "Heavy Granite House" at bounding box center [190, 92] width 42 height 5
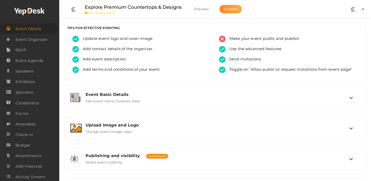
click at [231, 12] on button "Publish" at bounding box center [230, 9] width 22 height 8
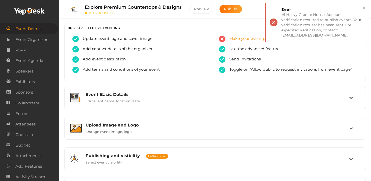
click at [241, 38] on span "Make your event public and publish" at bounding box center [262, 39] width 74 height 6
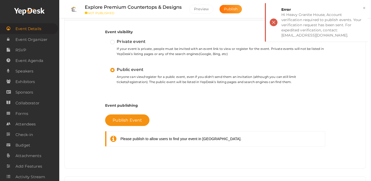
click at [113, 43] on label "Private event" at bounding box center [127, 41] width 35 height 7
click at [105, 39] on input "Private event" at bounding box center [105, 39] width 0 height 0
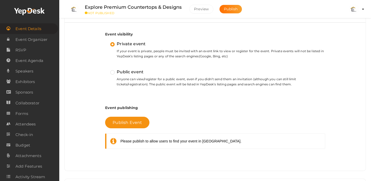
click at [112, 71] on label "Public event" at bounding box center [126, 72] width 33 height 7
click at [105, 70] on input "Public event" at bounding box center [105, 70] width 0 height 0
click at [129, 122] on span "Publish Event" at bounding box center [126, 122] width 29 height 5
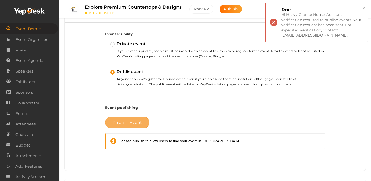
click at [129, 122] on span "Publish Event" at bounding box center [126, 122] width 29 height 5
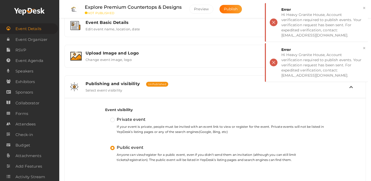
scroll to position [0, 0]
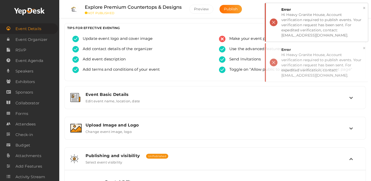
click at [363, 9] on button "×" at bounding box center [363, 8] width 3 height 6
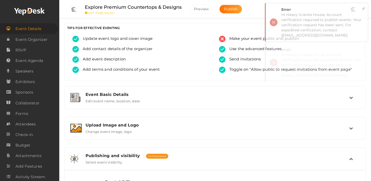
click at [363, 9] on button "×" at bounding box center [363, 8] width 3 height 6
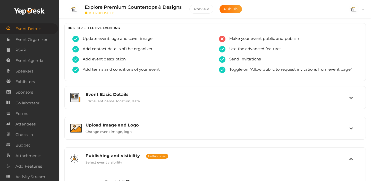
click at [359, 9] on profile-pic at bounding box center [353, 9] width 10 height 5
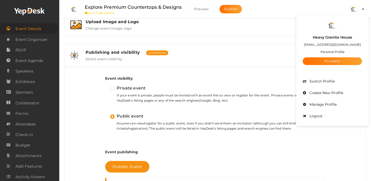
scroll to position [109, 0]
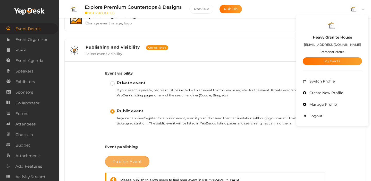
click at [127, 167] on button "Publish Event" at bounding box center [127, 162] width 44 height 12
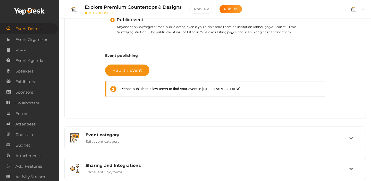
scroll to position [194, 0]
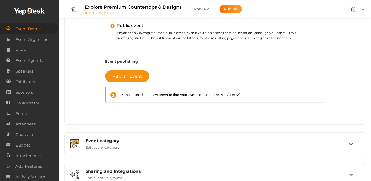
click at [143, 96] on div "Please publish to allow users to find your event in [GEOGRAPHIC_DATA]." at bounding box center [180, 94] width 121 height 5
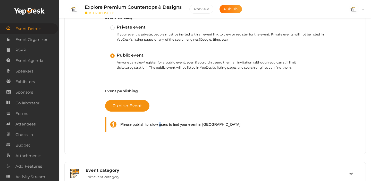
scroll to position [154, 0]
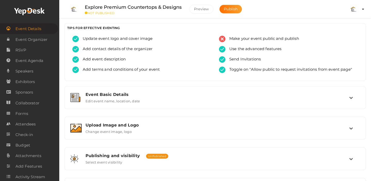
click at [356, 10] on img at bounding box center [353, 9] width 10 height 10
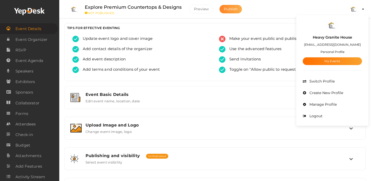
click at [236, 8] on span "Publish" at bounding box center [231, 9] width 14 height 5
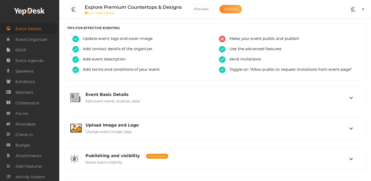
click at [232, 10] on span "Publish" at bounding box center [231, 9] width 14 height 5
click at [358, 10] on img at bounding box center [353, 9] width 10 height 10
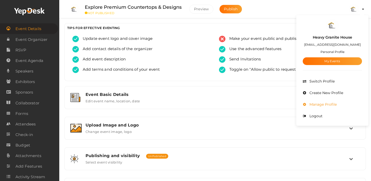
click at [317, 105] on span "Manage Profile" at bounding box center [322, 104] width 29 height 5
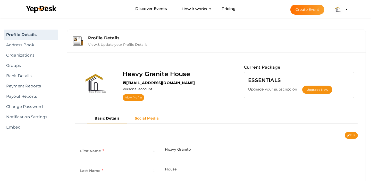
click at [145, 116] on b "Social Media" at bounding box center [147, 118] width 24 height 5
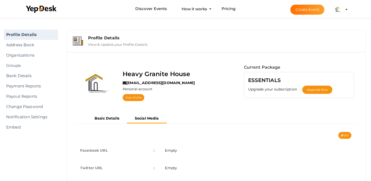
scroll to position [24, 0]
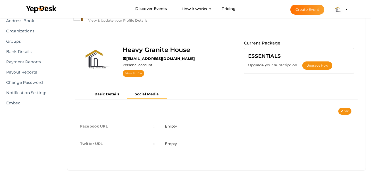
click at [144, 59] on label "[EMAIL_ADDRESS][DOMAIN_NAME]" at bounding box center [158, 58] width 72 height 5
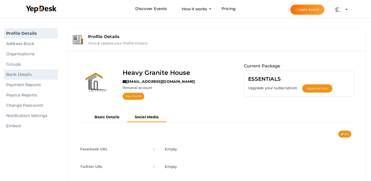
scroll to position [1, 0]
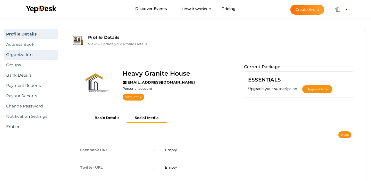
click at [33, 50] on link "Organizations" at bounding box center [31, 55] width 54 height 10
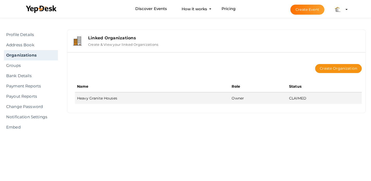
click at [94, 96] on td "Heavy Granite Houses" at bounding box center [152, 98] width 154 height 12
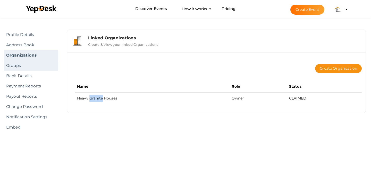
click at [40, 64] on link "Groups" at bounding box center [31, 65] width 54 height 10
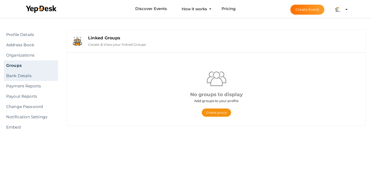
click at [39, 72] on link "Bank Details" at bounding box center [31, 76] width 54 height 10
